Goal: Transaction & Acquisition: Purchase product/service

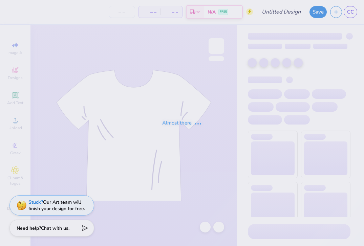
type input "Fall Festival 1"
type input "50"
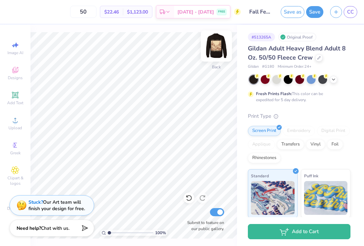
click at [216, 46] on img at bounding box center [216, 45] width 27 height 27
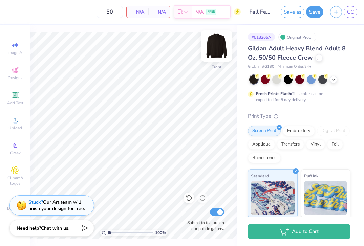
click at [219, 47] on img at bounding box center [216, 45] width 27 height 27
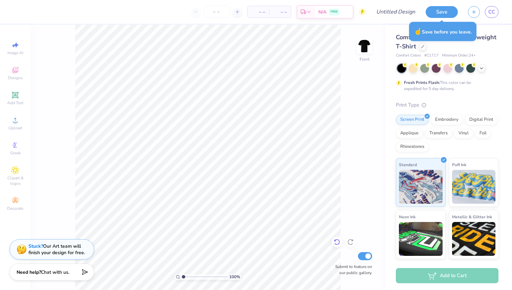
click at [338, 244] on icon at bounding box center [336, 242] width 7 height 7
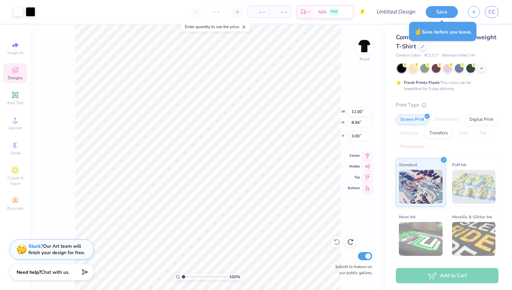
type input "10.47"
type input "4.97"
type input "6.94"
type input "5.92"
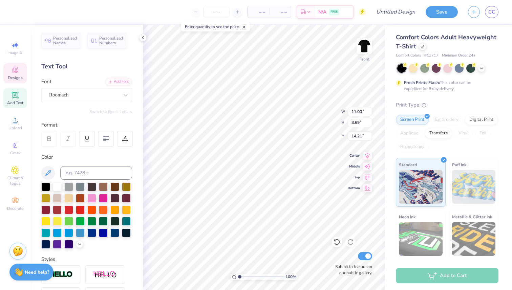
type input "14.21"
click at [16, 125] on span "Upload" at bounding box center [15, 127] width 14 height 5
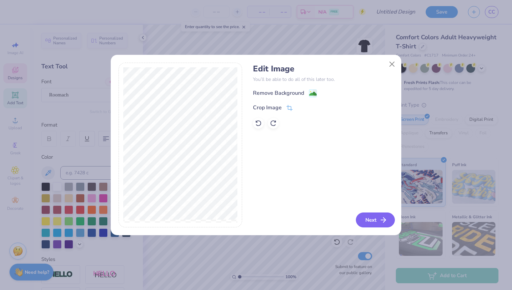
click at [382, 222] on icon "button" at bounding box center [383, 220] width 8 height 8
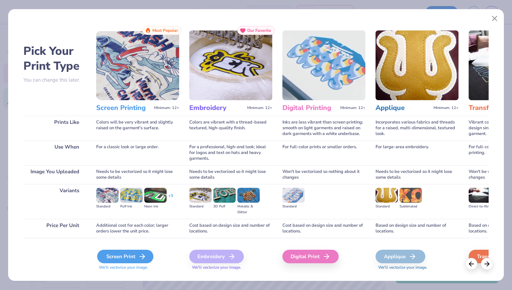
click at [132, 261] on div "Screen Print" at bounding box center [125, 257] width 56 height 14
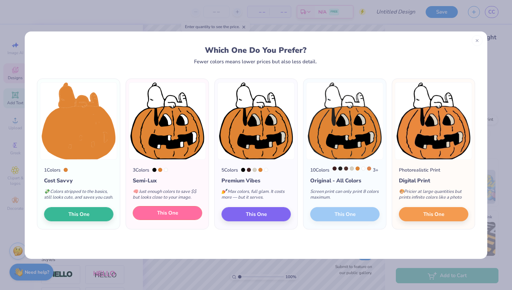
click at [166, 217] on span "This One" at bounding box center [167, 213] width 21 height 8
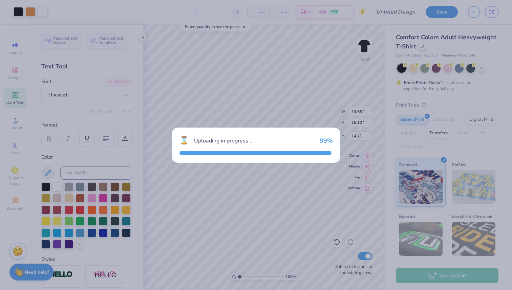
type input "14.53"
type input "15.10"
type input "6.20"
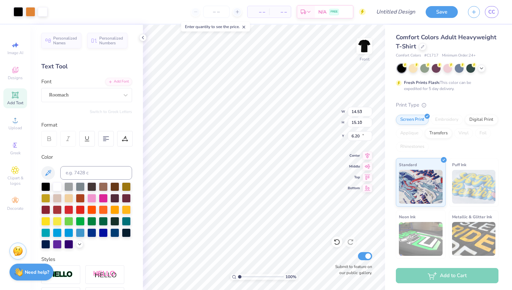
type input "7.17"
type input "7.46"
type input "7.05"
type input "16.04"
type input "7.17"
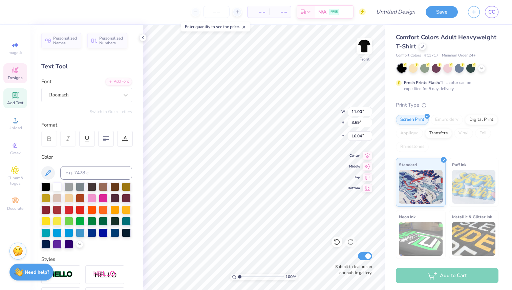
type input "7.46"
type input "7.05"
type input "10.83"
type input "0.92"
type input "5.92"
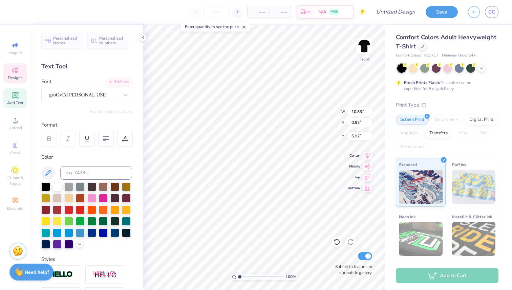
type textarea "H"
type textarea "pump"
type input "11.00"
type input "3.69"
type input "16.05"
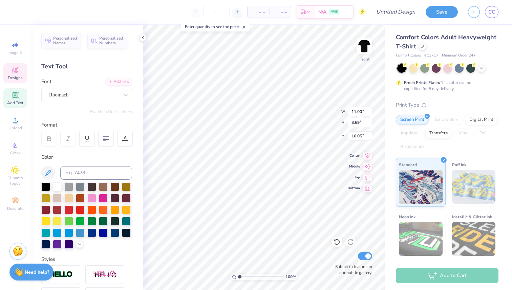
scroll to position [0, 1]
type textarea "Pumpkin Bash"
type input "5.23"
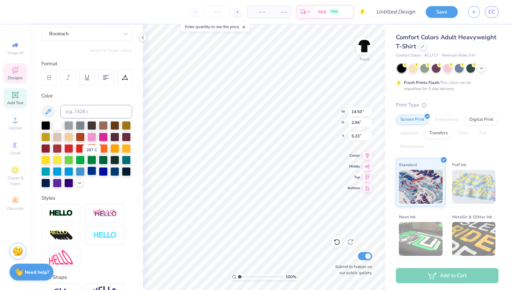
scroll to position [70, 0]
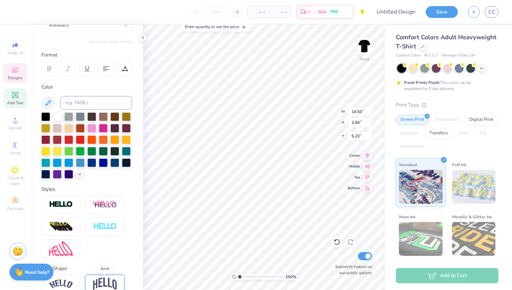
click at [104, 284] on img at bounding box center [105, 284] width 24 height 13
type input "5.68"
type input "5.32"
type input "13.11"
type input "5.12"
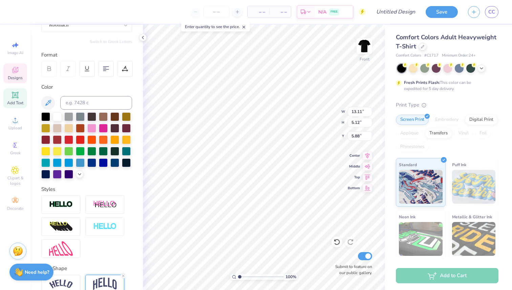
type input "5.19"
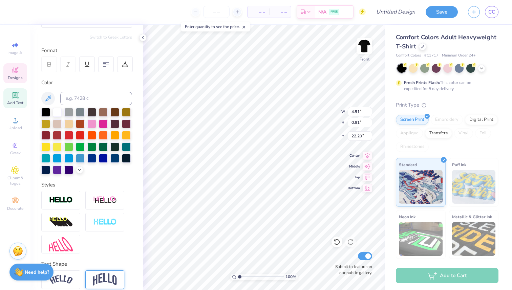
type input "22.20"
type textarea "pI PHI x LAMBDA CHI"
type input "17.75"
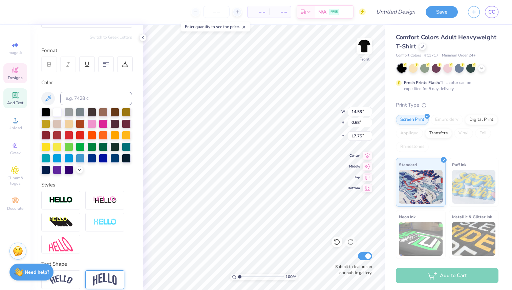
type input "12.26"
type input "0.58"
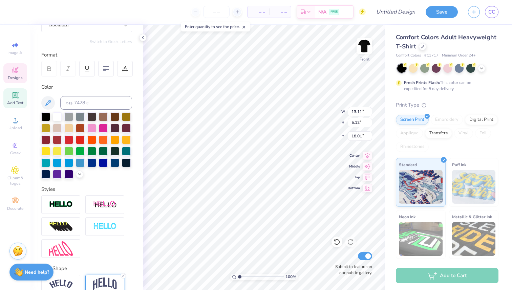
type input "18.01"
type textarea "B"
type textarea "Fall Philanthropy2025"
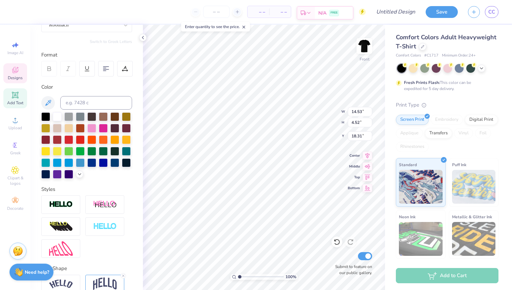
type textarea "Fall Philanthropy 2025"
type input "10.49"
type input "3.24"
type input "17.61"
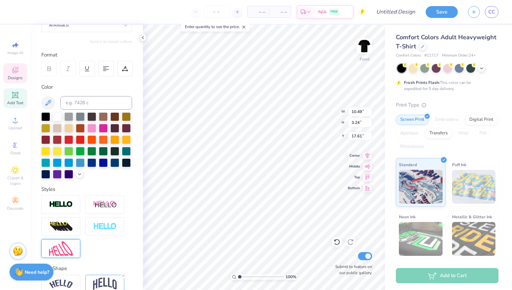
scroll to position [103, 0]
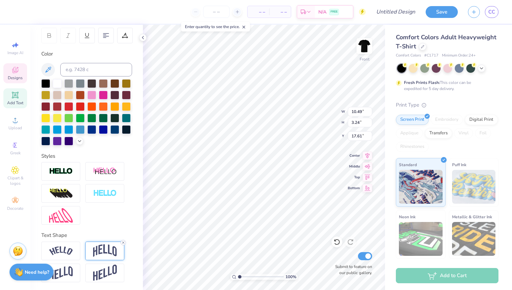
click at [123, 243] on icon at bounding box center [123, 243] width 4 height 4
type input "1.19"
type input "18.64"
type input "8.62"
type input "0.97"
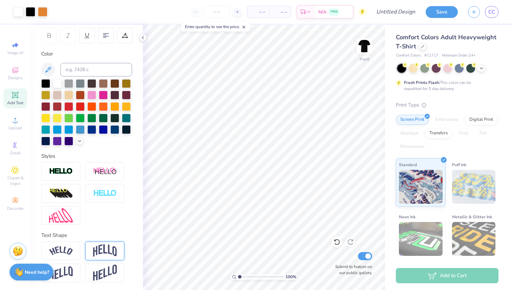
click at [426, 47] on div "Comfort Colors Adult Heavyweight T-Shirt" at bounding box center [447, 42] width 103 height 18
click at [422, 49] on div at bounding box center [422, 45] width 7 height 7
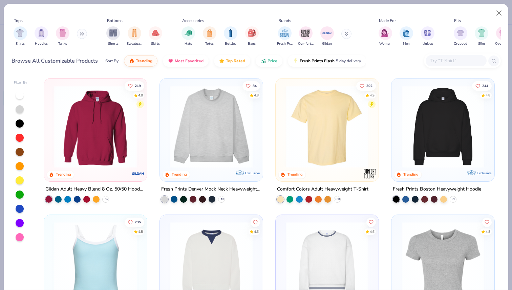
click at [80, 36] on button at bounding box center [82, 34] width 10 height 10
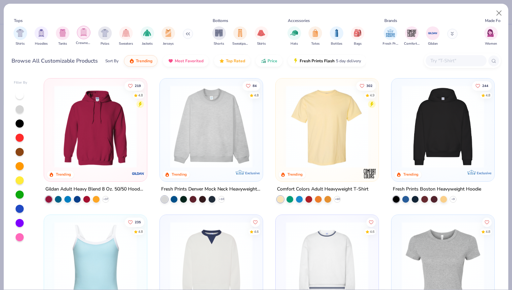
click at [86, 35] on img "filter for Crewnecks" at bounding box center [83, 32] width 7 height 8
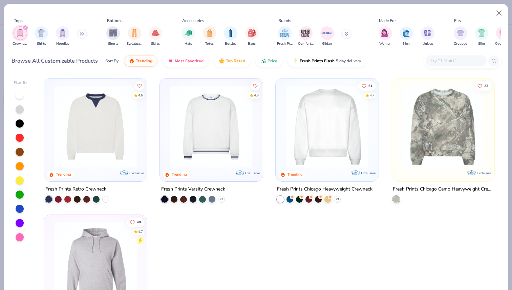
click at [85, 35] on button at bounding box center [82, 34] width 10 height 10
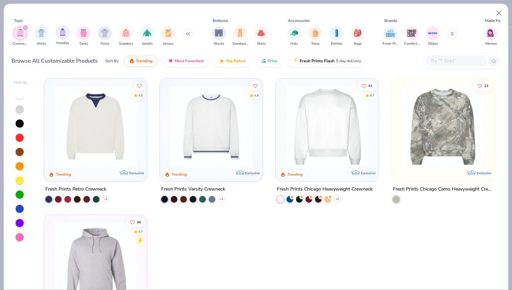
click at [62, 35] on img "filter for Hoodies" at bounding box center [62, 32] width 7 height 8
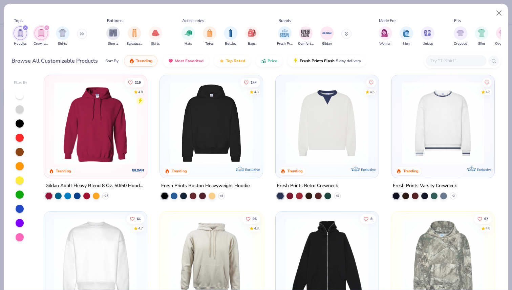
scroll to position [1, 0]
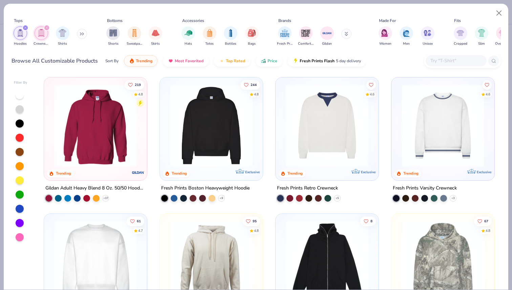
click at [123, 125] on img at bounding box center [95, 125] width 89 height 83
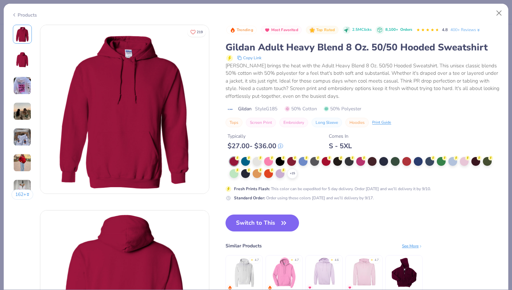
click at [18, 126] on div "162 +" at bounding box center [23, 115] width 22 height 180
click at [21, 116] on img at bounding box center [22, 111] width 18 height 18
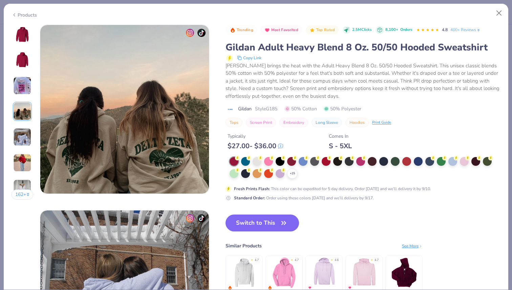
click at [25, 135] on img at bounding box center [22, 137] width 18 height 18
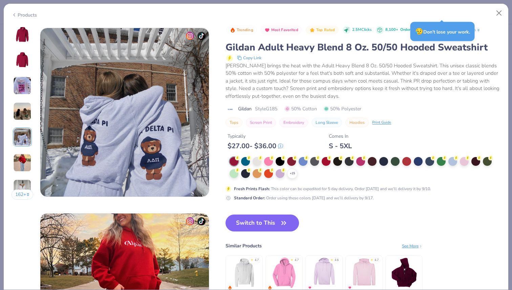
scroll to position [742, 0]
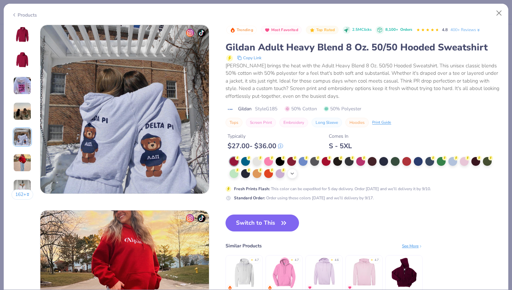
click at [287, 174] on div "+ 15" at bounding box center [362, 168] width 267 height 22
click at [292, 175] on icon at bounding box center [291, 173] width 5 height 5
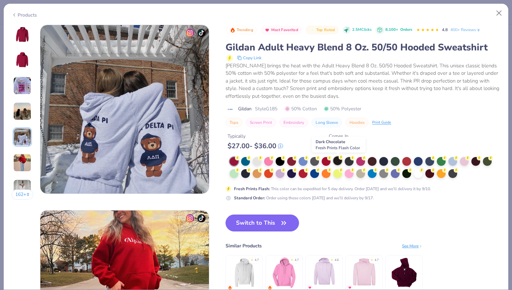
click at [338, 163] on div at bounding box center [337, 160] width 9 height 9
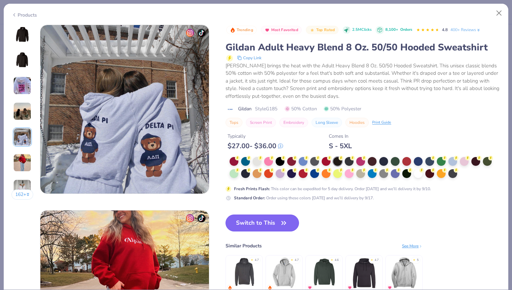
click at [262, 222] on button "Switch to This" at bounding box center [261, 223] width 73 height 17
click at [250, 226] on button "Switch to This" at bounding box center [261, 223] width 73 height 17
click at [255, 227] on button "Switch to This" at bounding box center [261, 223] width 73 height 17
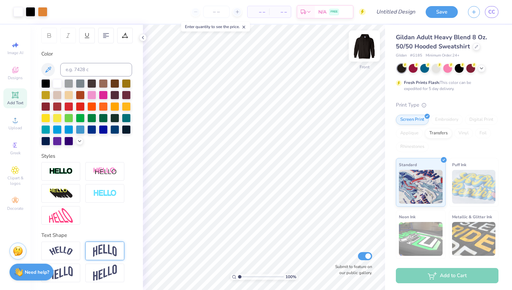
click at [363, 54] on img at bounding box center [364, 45] width 27 height 27
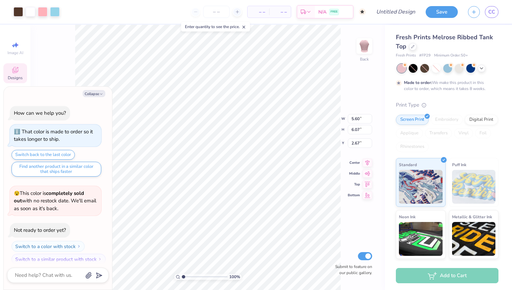
scroll to position [5, 0]
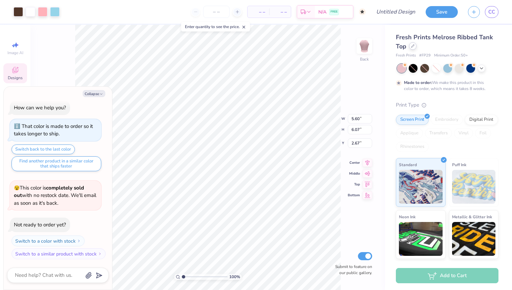
click at [411, 48] on div at bounding box center [412, 45] width 7 height 7
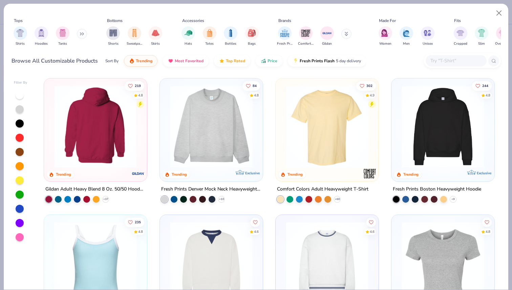
click at [107, 141] on img at bounding box center [95, 126] width 89 height 83
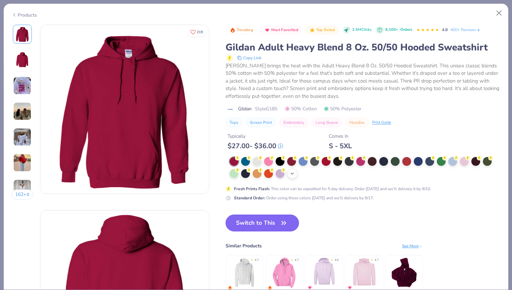
click at [292, 175] on icon at bounding box center [291, 173] width 5 height 5
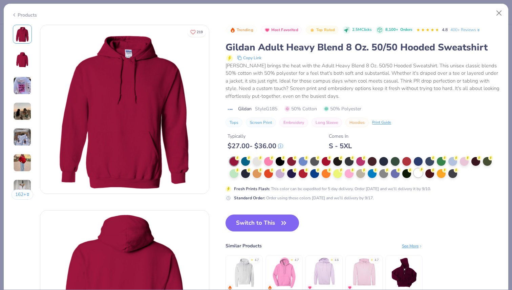
click at [421, 174] on div at bounding box center [418, 173] width 9 height 9
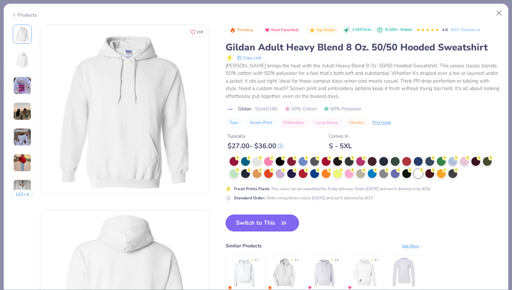
click at [260, 228] on button "Switch to This" at bounding box center [261, 223] width 73 height 17
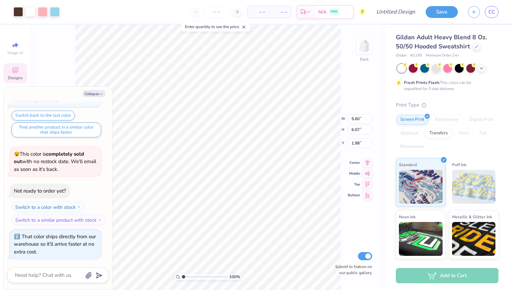
type textarea "x"
type input "4.22"
type textarea "x"
type input "8.84"
type input "9.57"
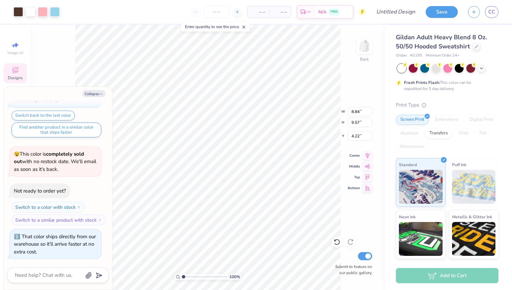
type textarea "x"
type input "3.61"
type textarea "x"
type input "3.63"
type textarea "x"
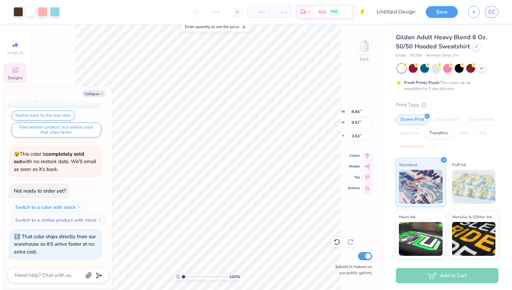
type input "3.64"
type textarea "x"
type input "5.35"
type input "4.96"
type input "4.93"
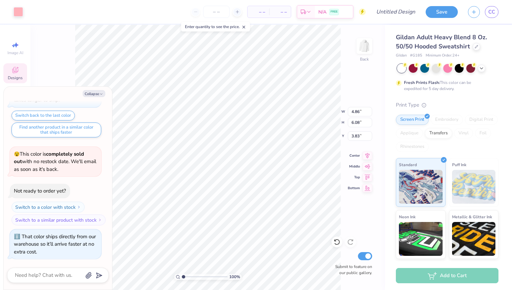
type textarea "x"
type input "3.68"
type textarea "x"
type input "3.69"
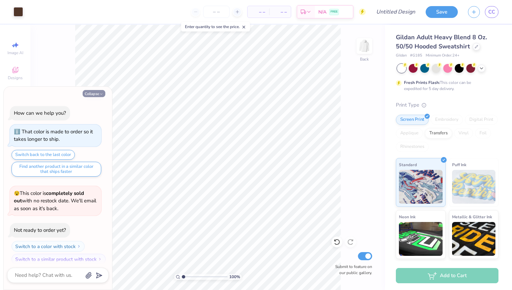
click at [92, 94] on button "Collapse" at bounding box center [94, 93] width 23 height 7
type textarea "x"
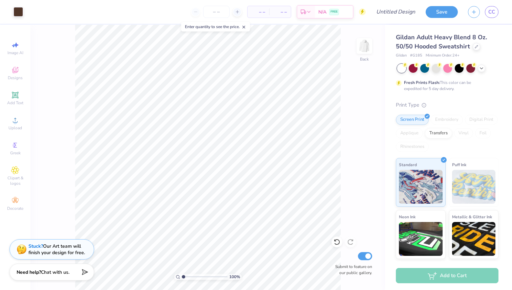
click at [236, 16] on div at bounding box center [216, 12] width 51 height 12
click at [237, 12] on line at bounding box center [237, 12] width 3 height 0
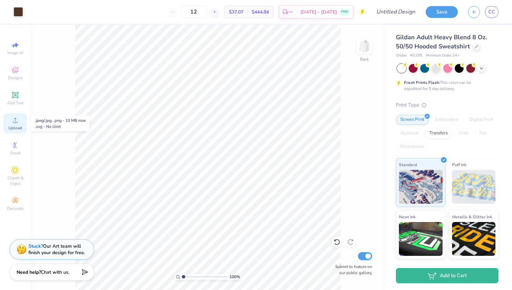
click at [16, 126] on span "Upload" at bounding box center [15, 127] width 14 height 5
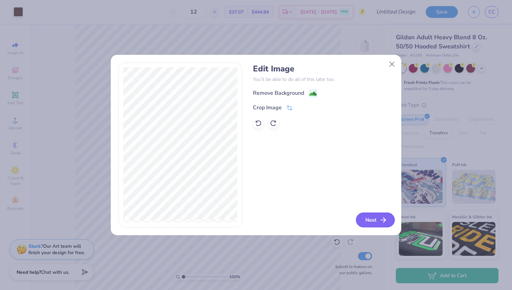
click at [382, 217] on icon "button" at bounding box center [383, 220] width 8 height 8
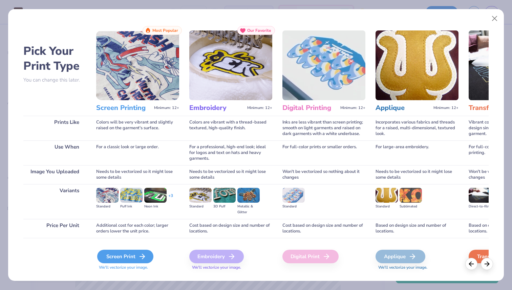
click at [128, 254] on div "Screen Print" at bounding box center [125, 257] width 56 height 14
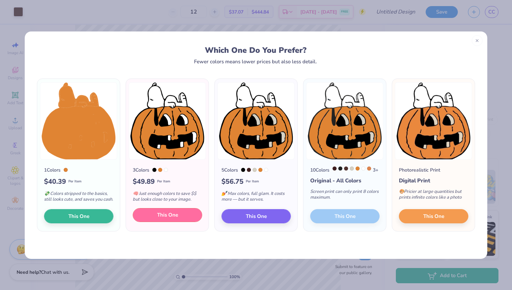
click at [163, 219] on span "This One" at bounding box center [167, 215] width 21 height 8
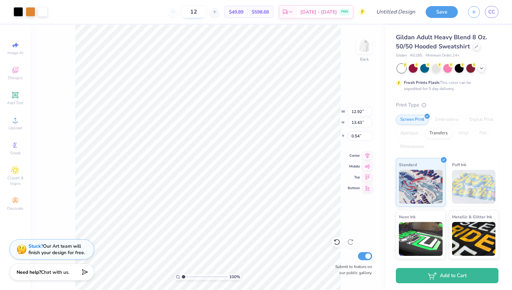
drag, startPoint x: 208, startPoint y: 13, endPoint x: 190, endPoint y: 11, distance: 18.0
click at [190, 12] on input "12" at bounding box center [193, 12] width 26 height 12
type input "30"
type input "6.59"
type input "6.85"
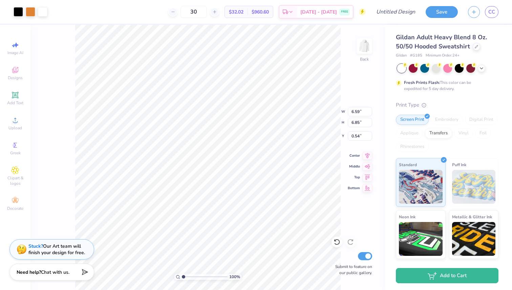
type input "3.00"
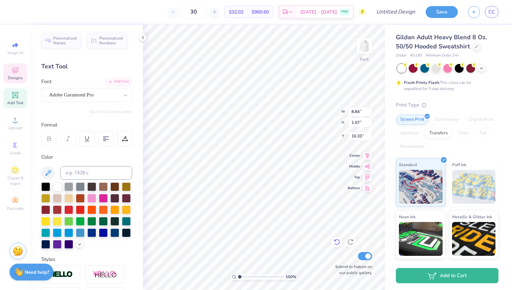
click at [336, 240] on icon at bounding box center [337, 242] width 6 height 6
click at [336, 240] on icon at bounding box center [336, 242] width 7 height 7
type input "10.45"
type textarea "C"
type textarea "P"
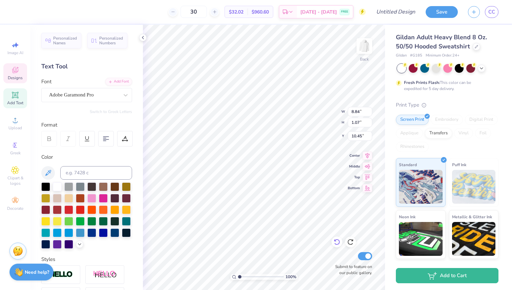
type textarea "PUMPKIN BASH"
type textarea "B"
type textarea "Pi Beta Phi x Lambda Chi"
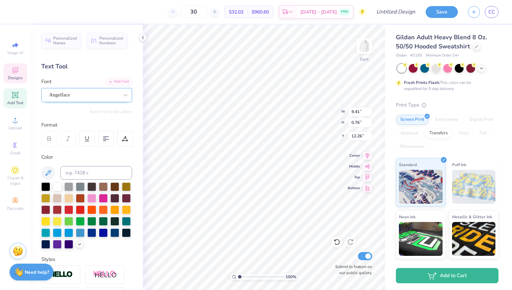
click at [95, 98] on div "Angelface" at bounding box center [83, 95] width 71 height 10
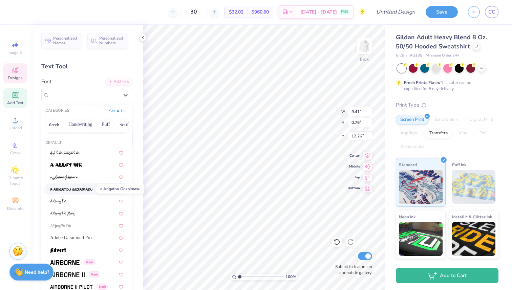
scroll to position [0, 0]
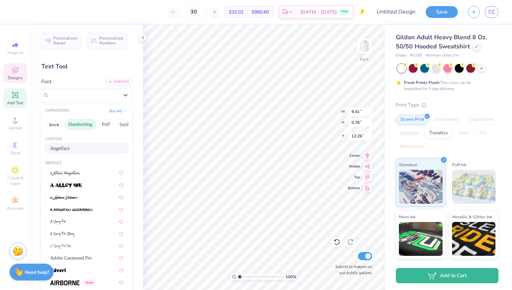
click at [85, 120] on button "Handwriting" at bounding box center [80, 124] width 31 height 11
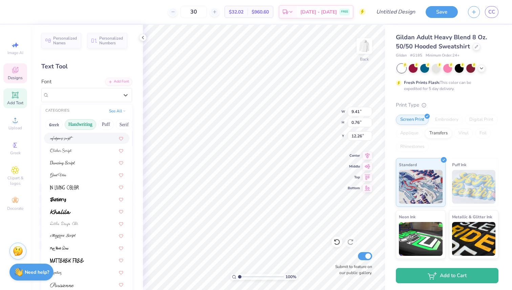
scroll to position [71, 0]
click at [66, 213] on img at bounding box center [60, 211] width 21 height 5
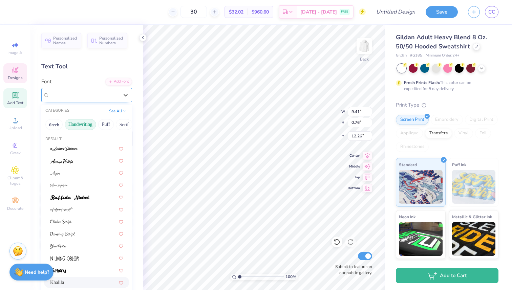
click at [91, 89] on div "Khalila" at bounding box center [86, 95] width 91 height 14
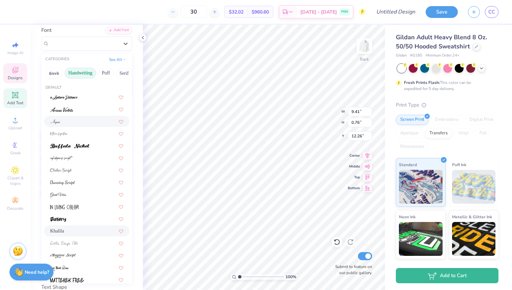
scroll to position [0, 0]
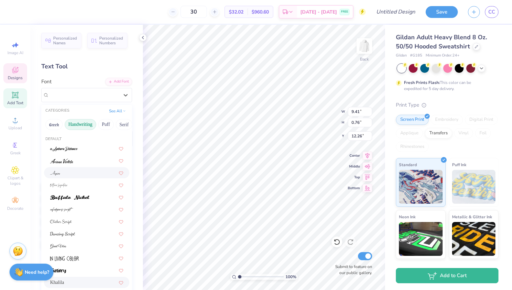
click at [83, 122] on button "Handwriting" at bounding box center [80, 124] width 31 height 11
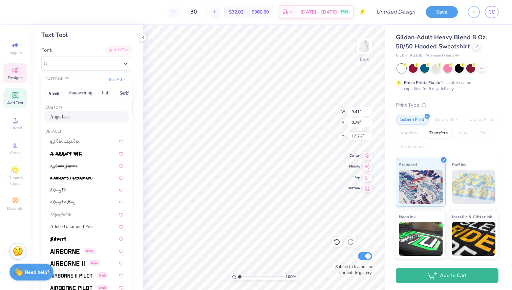
scroll to position [29, 0]
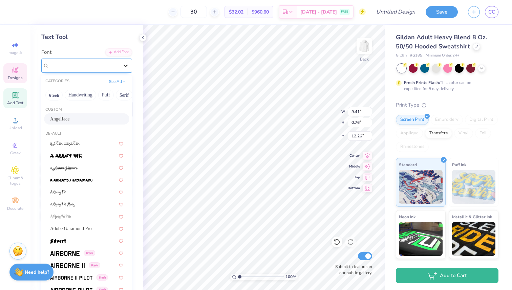
click at [126, 67] on icon at bounding box center [125, 65] width 7 height 7
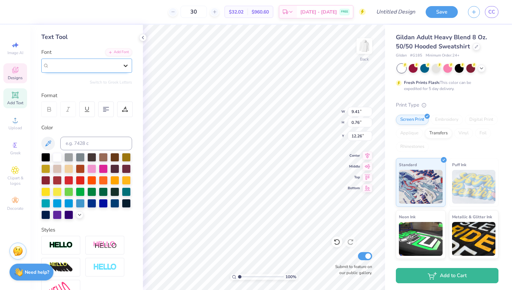
click at [120, 68] on div at bounding box center [125, 66] width 12 height 12
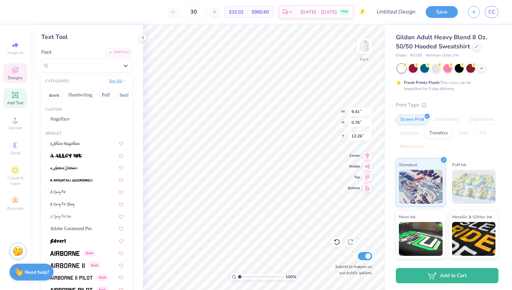
click at [117, 82] on button "See All" at bounding box center [117, 80] width 21 height 7
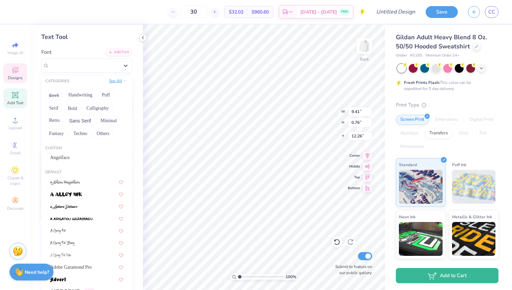
click at [117, 82] on button "See All" at bounding box center [117, 80] width 21 height 7
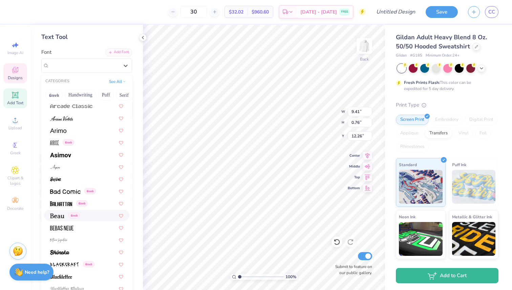
scroll to position [239, 0]
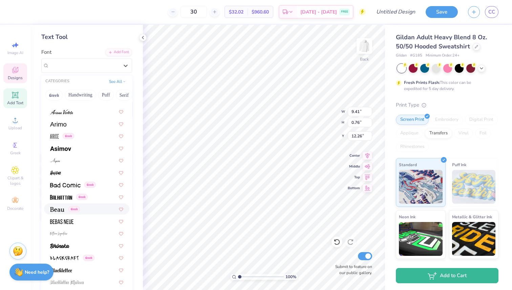
click at [54, 212] on img at bounding box center [57, 209] width 14 height 5
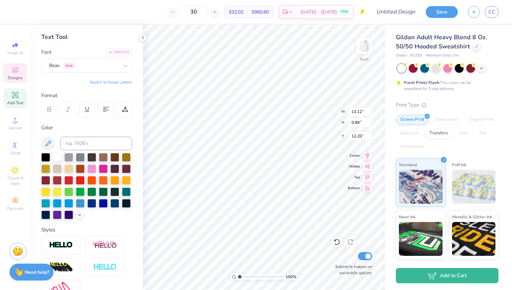
type input "11.70"
type input "0.80"
type input "12.02"
type input "10.63"
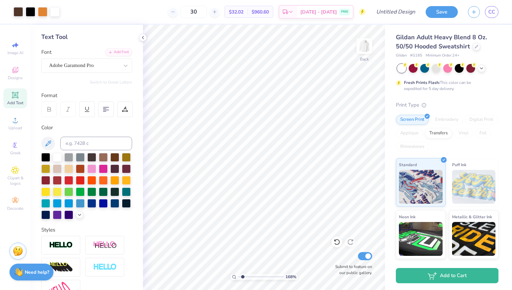
type input "1.68"
click at [242, 276] on input "range" at bounding box center [261, 277] width 46 height 6
type input "10.49"
drag, startPoint x: 243, startPoint y: 277, endPoint x: 224, endPoint y: 273, distance: 19.6
type input "1"
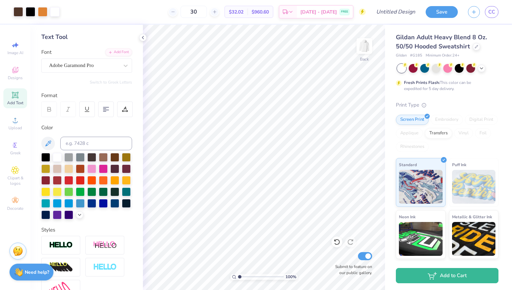
click at [238, 274] on input "range" at bounding box center [261, 277] width 46 height 6
click at [478, 49] on div "Gildan Adult Heavy Blend 8 Oz. 50/50 Hooded Sweatshirt" at bounding box center [447, 42] width 103 height 18
click at [477, 49] on div "Gildan Adult Heavy Blend 8 Oz. 50/50 Hooded Sweatshirt" at bounding box center [447, 42] width 103 height 18
click at [475, 48] on div at bounding box center [475, 45] width 7 height 7
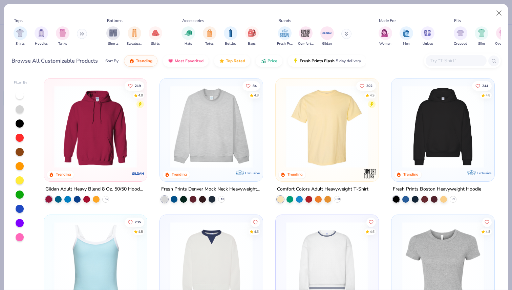
click at [84, 38] on button at bounding box center [82, 34] width 10 height 10
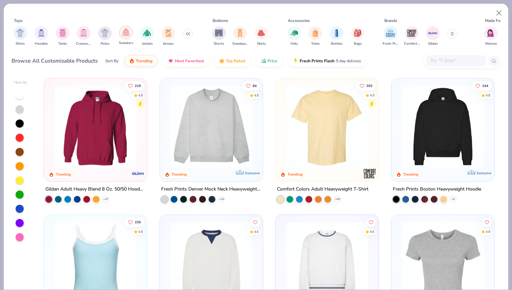
click at [127, 38] on div "filter for Sweaters" at bounding box center [126, 33] width 14 height 14
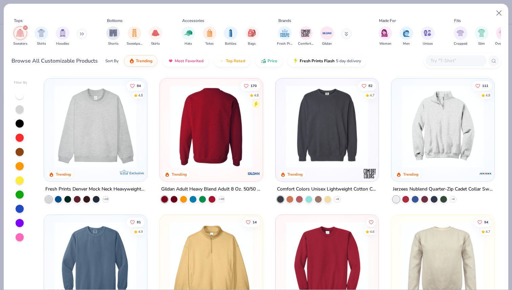
click at [202, 145] on img at bounding box center [211, 126] width 89 height 83
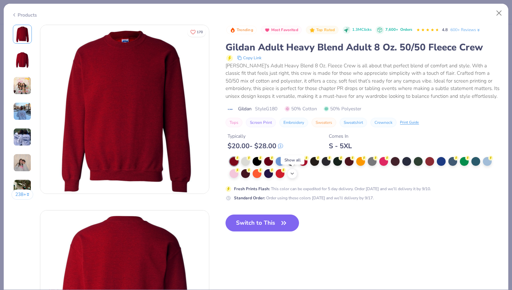
click at [292, 171] on icon at bounding box center [291, 173] width 5 height 5
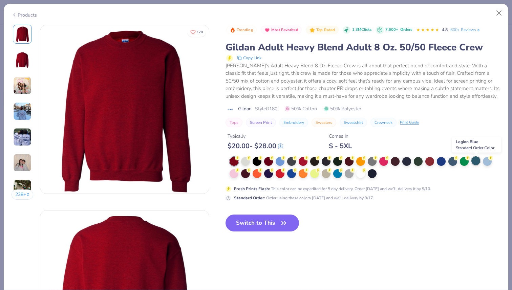
click at [475, 162] on div at bounding box center [475, 160] width 9 height 9
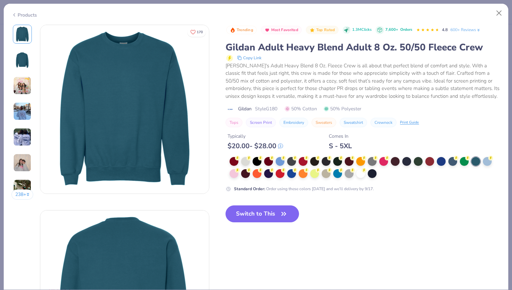
click at [22, 96] on div "238 +" at bounding box center [23, 115] width 22 height 180
click at [22, 89] on img at bounding box center [22, 85] width 18 height 18
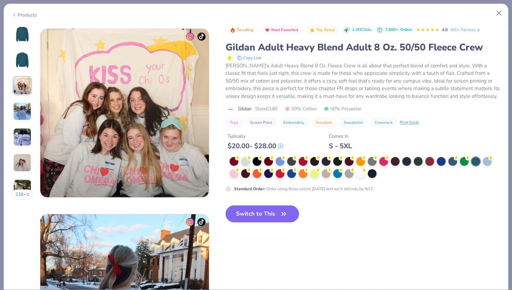
click at [24, 108] on img at bounding box center [22, 111] width 18 height 18
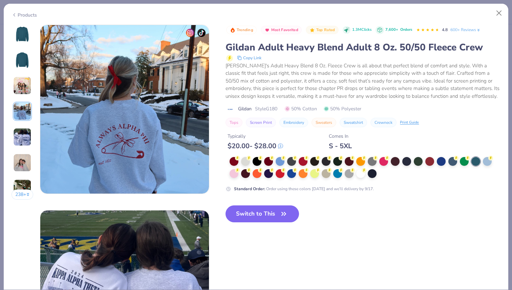
scroll to position [556, 0]
click at [258, 214] on button "Switch to This" at bounding box center [261, 213] width 73 height 17
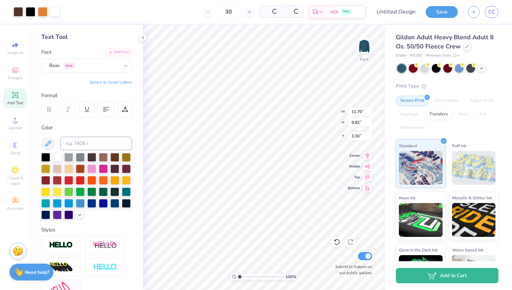
type input "3.30"
click at [483, 70] on icon at bounding box center [481, 67] width 5 height 5
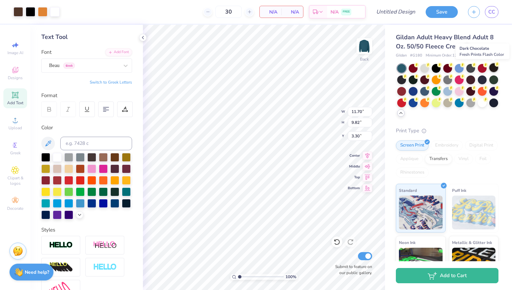
click at [494, 70] on div at bounding box center [493, 67] width 9 height 9
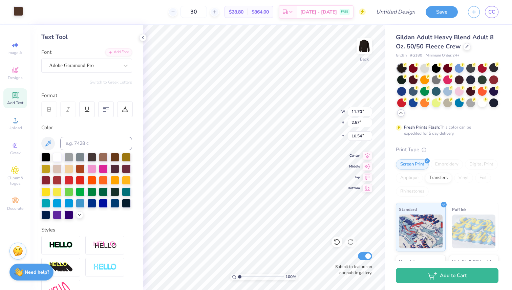
click at [16, 17] on div "Art colors" at bounding box center [11, 12] width 23 height 24
click at [18, 13] on div at bounding box center [18, 10] width 9 height 9
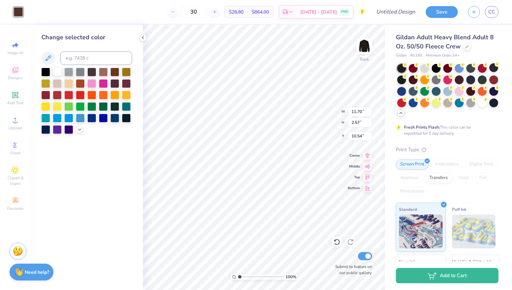
click at [58, 75] on div at bounding box center [57, 71] width 9 height 9
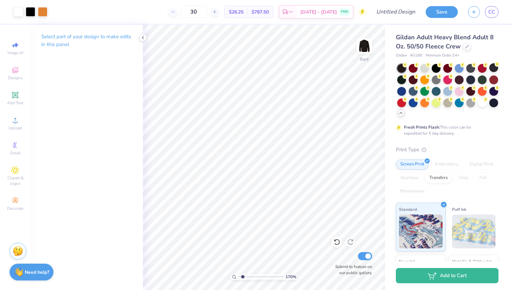
type input "1.64"
click at [242, 275] on input "range" at bounding box center [261, 277] width 46 height 6
type input "10.08"
type input "0.09"
type input "10.68"
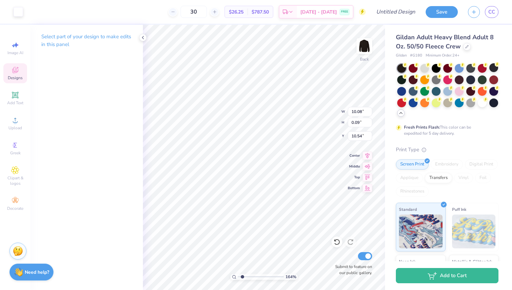
type input "0.10"
type input "11.43"
type input "0.11"
type input "12.02"
type input "10.53"
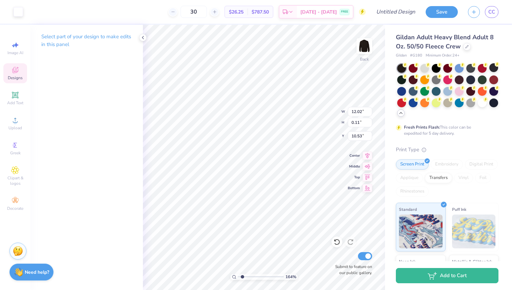
type input "8.77"
type input "0.08"
type input "11.99"
type input "12.03"
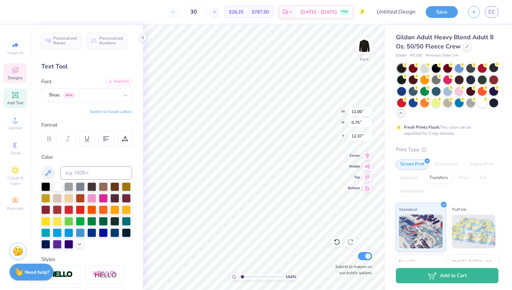
type input "11.00"
type input "0.75"
type input "12.42"
drag, startPoint x: 244, startPoint y: 276, endPoint x: 230, endPoint y: 273, distance: 14.1
type input "1"
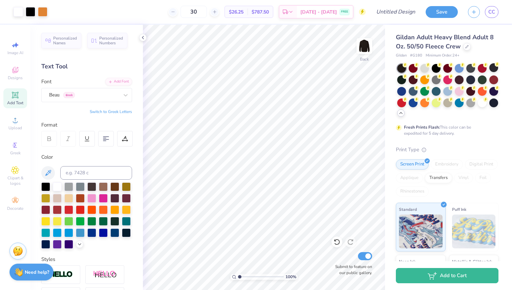
click at [238, 274] on input "range" at bounding box center [261, 277] width 46 height 6
click at [442, 15] on button "Save" at bounding box center [441, 11] width 32 height 12
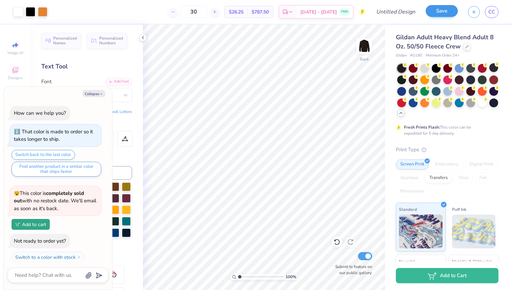
scroll to position [68, 0]
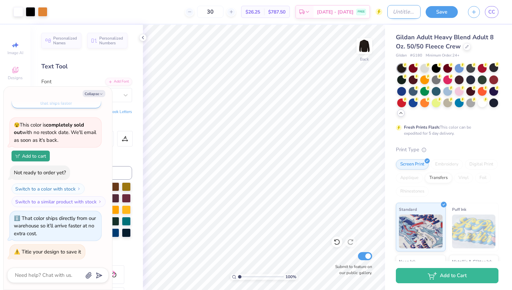
type textarea "x"
click at [396, 9] on input "Design Title" at bounding box center [403, 12] width 33 height 14
type input "p"
type textarea "x"
type input "pu"
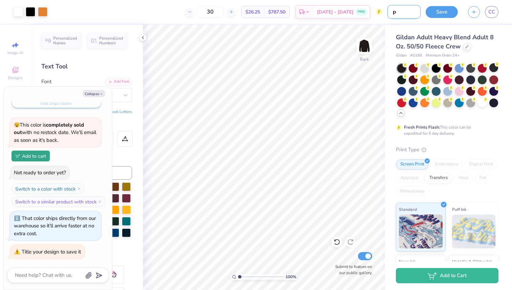
type textarea "x"
type input "pum"
type textarea "x"
type input "pump"
type textarea "x"
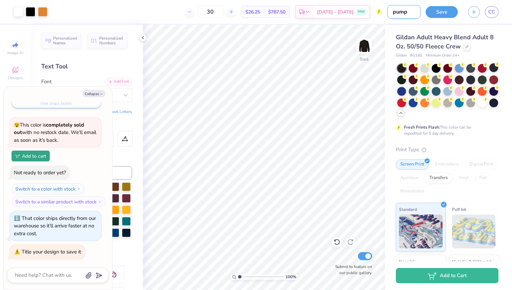
type input "pumpk"
type textarea "x"
type input "pumpki"
type textarea "x"
type input "pumpkin"
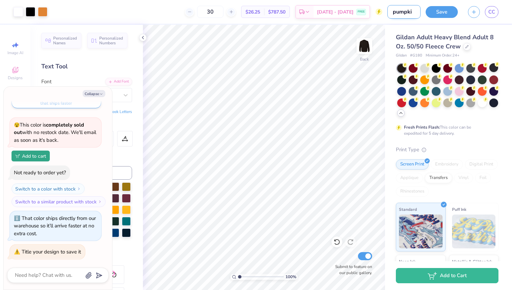
type textarea "x"
type input "pumpkin"
type textarea "x"
type input "pumpkin b"
type textarea "x"
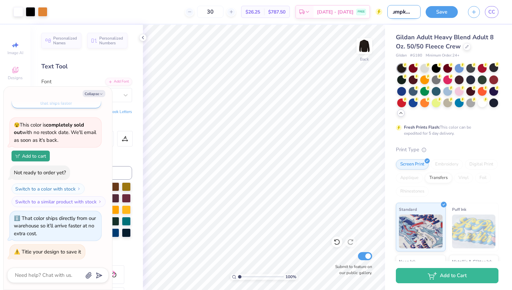
type input "pumpkin ba"
type textarea "x"
type input "pumpkin bas"
type textarea "x"
type input "pumpkin bash"
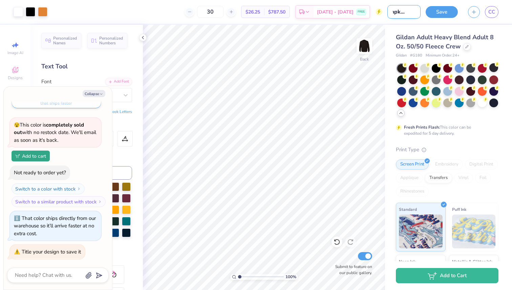
type textarea "x"
type input "pumpkin bash"
type textarea "x"
type input "pumpkin bash 1"
type textarea "x"
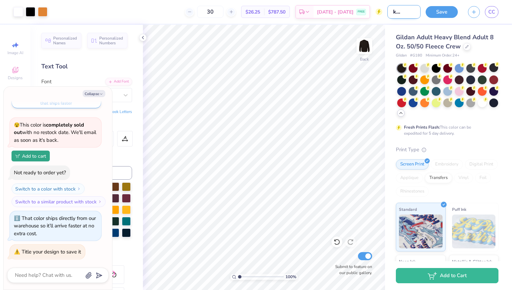
scroll to position [0, 18]
type input "pumpkin bash 1"
click at [234, 13] on icon at bounding box center [231, 11] width 5 height 5
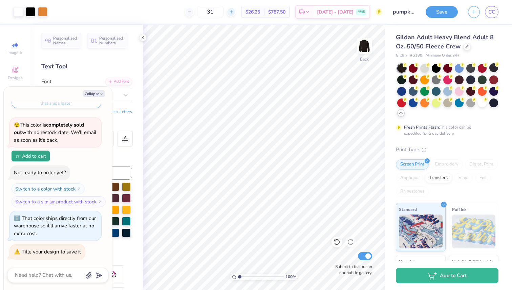
type input "32"
type textarea "x"
